Goal: Task Accomplishment & Management: Complete application form

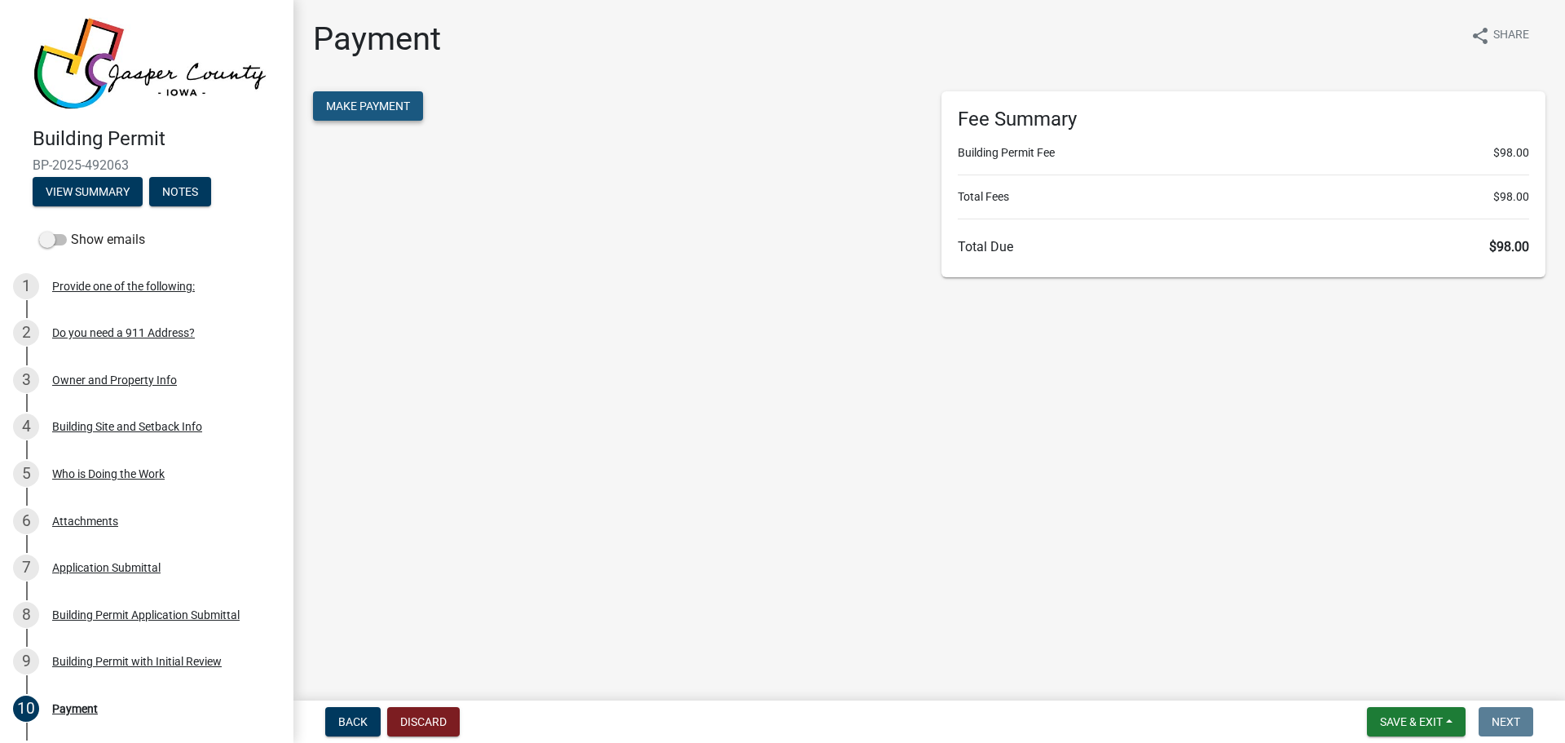
click at [389, 108] on span "Make Payment" at bounding box center [368, 105] width 84 height 13
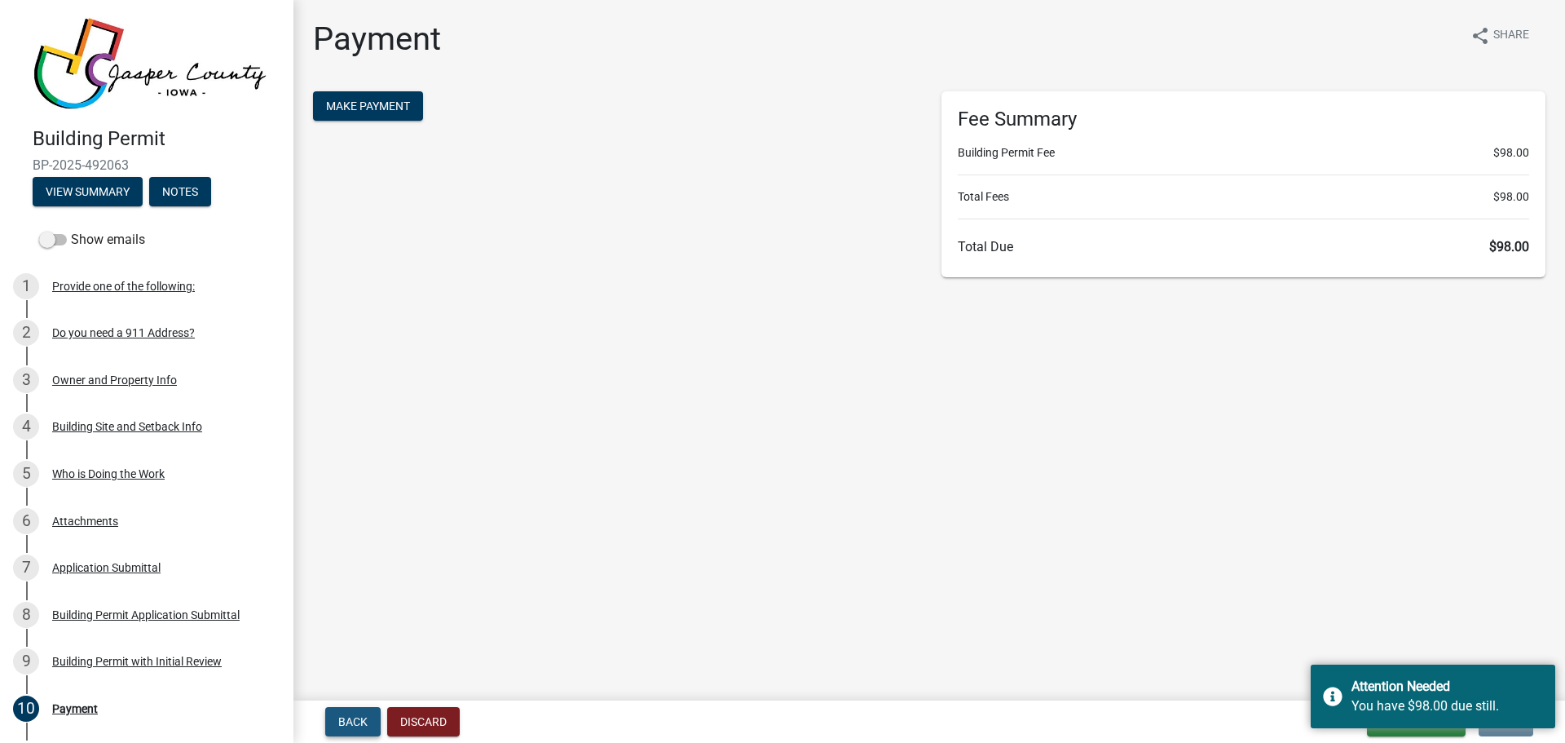
click at [361, 721] on span "Back" at bounding box center [352, 721] width 29 height 13
click at [1082, 545] on main "Payment share Share Make Payment Fee Summary Building Permit Fee $50.00 Total F…" at bounding box center [929, 347] width 1272 height 694
click at [1412, 734] on button "Save & Exit" at bounding box center [1416, 721] width 99 height 29
click at [1030, 406] on main "Payment share Share Make Payment Fee Summary Building Permit Fee $50.00 Total F…" at bounding box center [929, 347] width 1272 height 694
click at [1331, 695] on div "Attention Needed You have $98.00 due still." at bounding box center [1433, 696] width 245 height 64
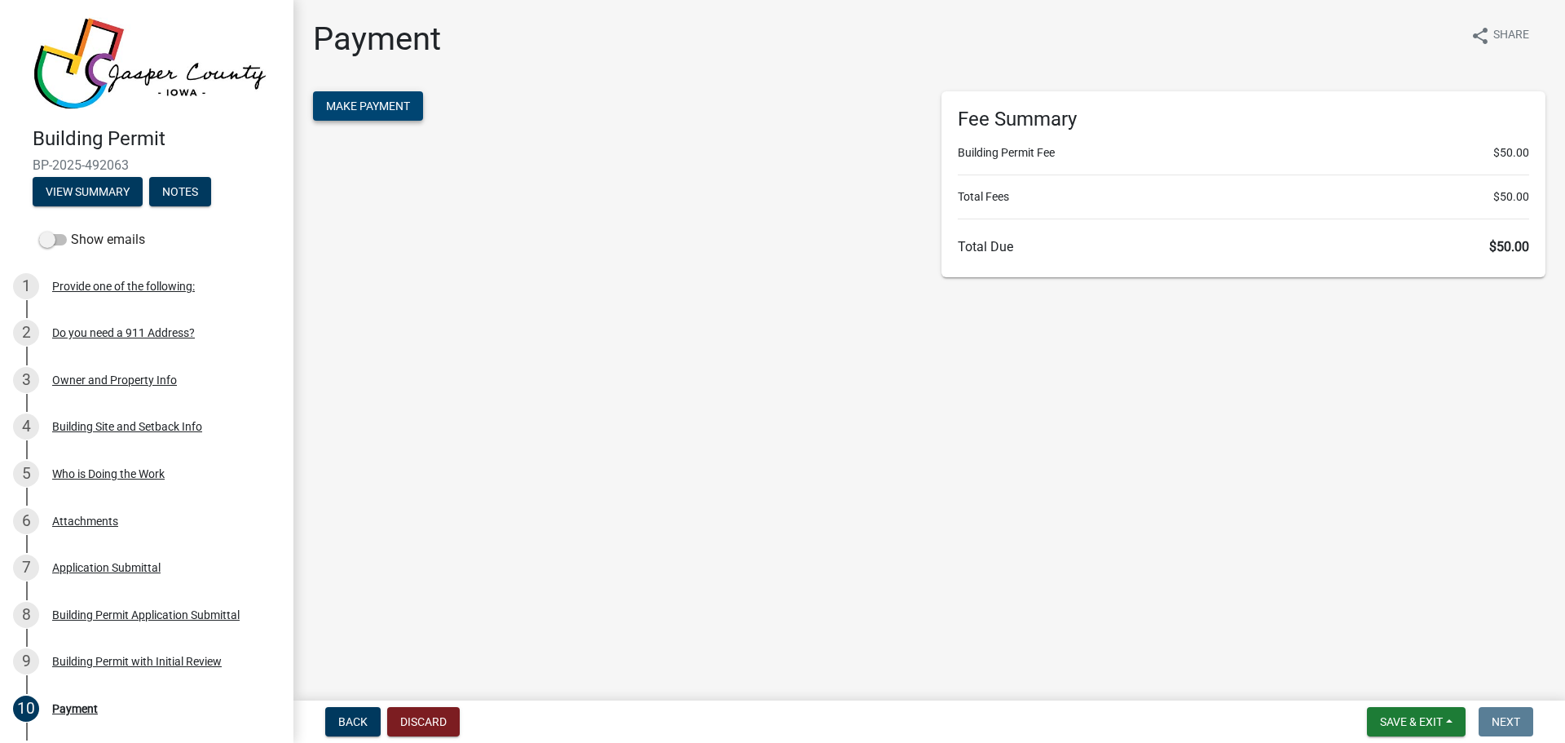
click at [325, 104] on button "Make Payment" at bounding box center [368, 105] width 110 height 29
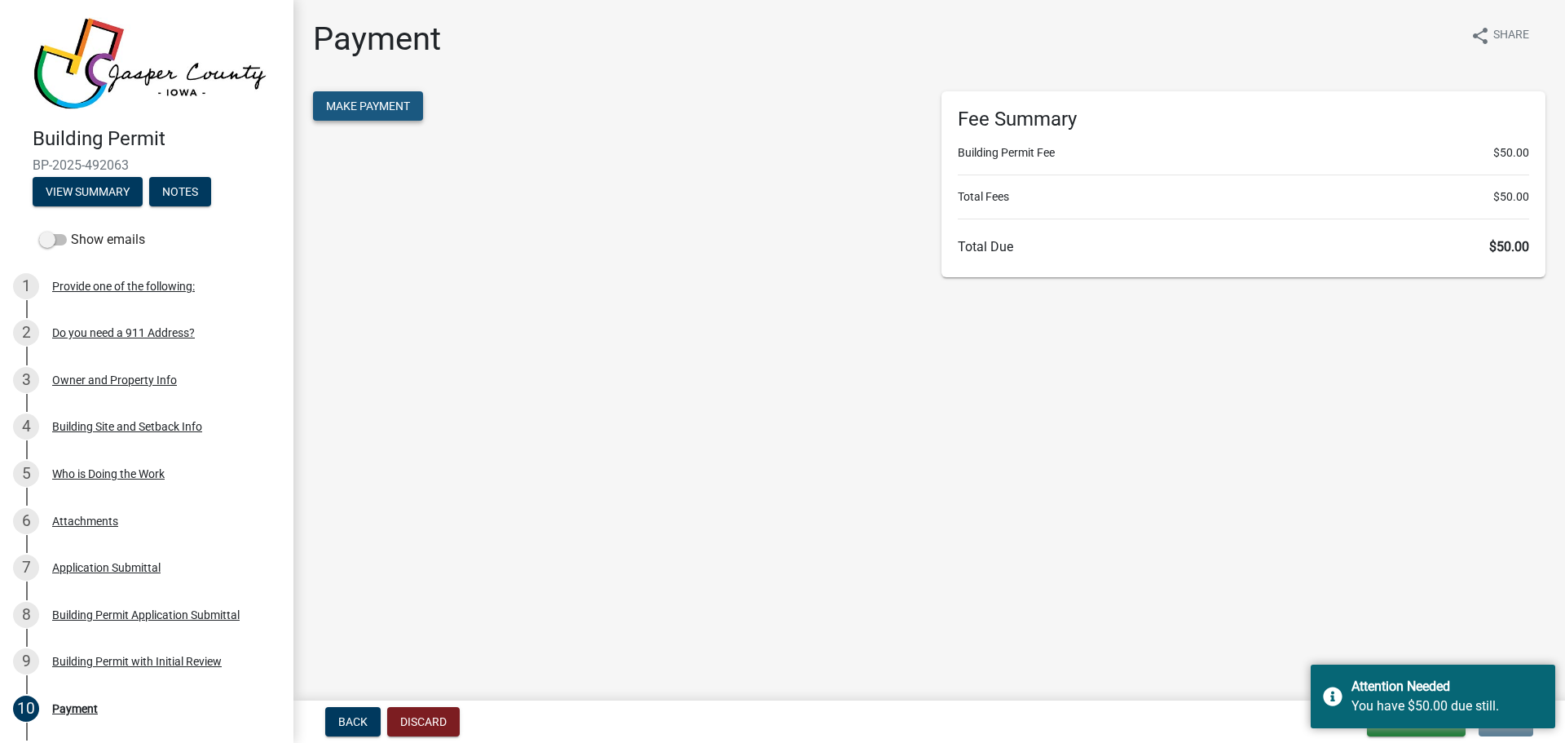
click at [377, 108] on span "Make Payment" at bounding box center [368, 105] width 84 height 13
